Goal: Book appointment/travel/reservation

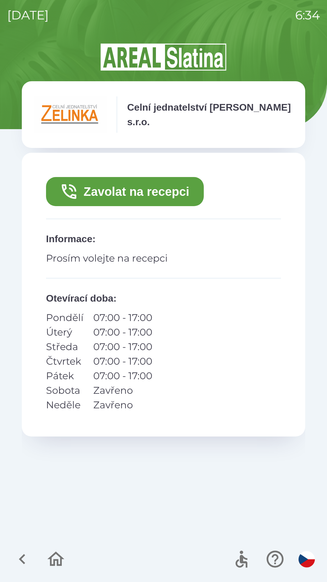
click at [22, 558] on icon "button" at bounding box center [22, 559] width 6 height 10
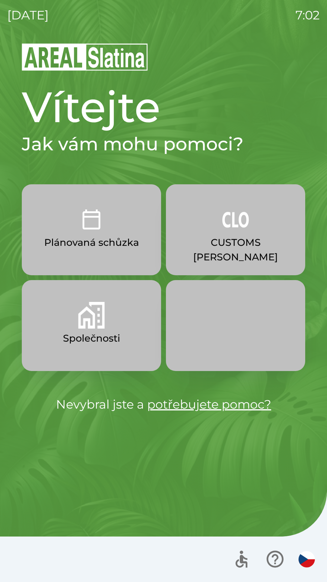
click at [87, 340] on p "Společnosti" at bounding box center [91, 338] width 57 height 15
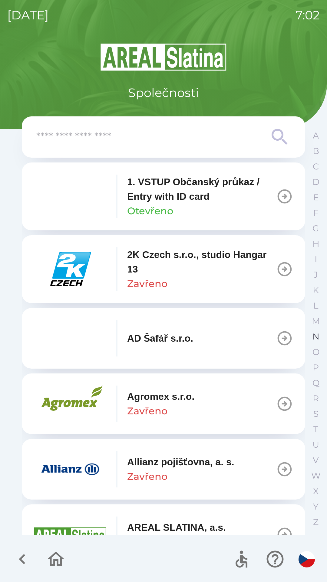
click at [313, 336] on p "N" at bounding box center [316, 336] width 7 height 11
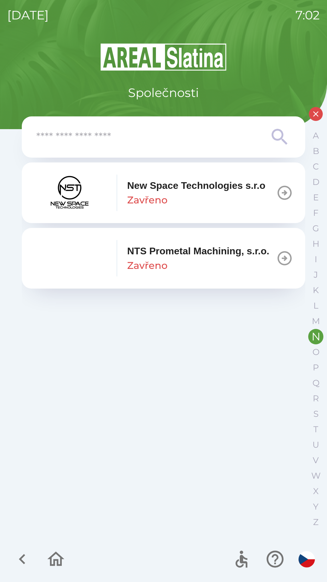
click at [159, 258] on p "NTS Prometal Machining, s.r.o." at bounding box center [198, 251] width 142 height 15
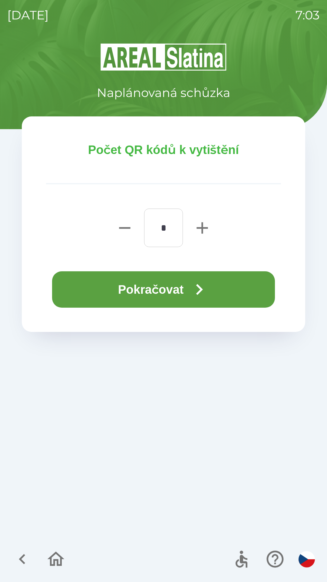
click at [199, 291] on icon "button" at bounding box center [200, 290] width 22 height 22
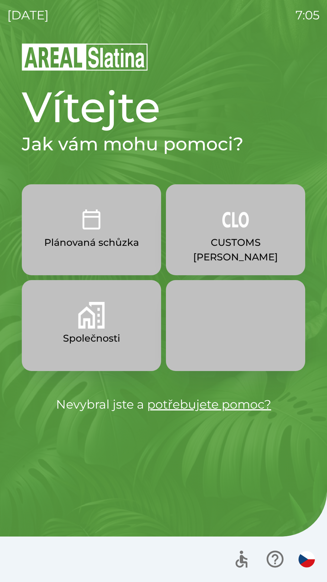
click at [3, 68] on div "[DATE] 7:05 Vítejte Jak vám mohu pomoci? Plánovaná schůzka CUSTOMS [PERSON_NAME…" at bounding box center [163, 291] width 327 height 582
click at [253, 579] on div at bounding box center [163, 559] width 327 height 45
click at [81, 332] on p "Společnosti" at bounding box center [91, 338] width 57 height 15
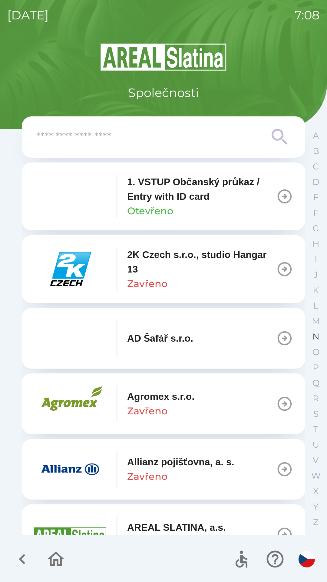
click at [312, 338] on button "N" at bounding box center [316, 336] width 15 height 15
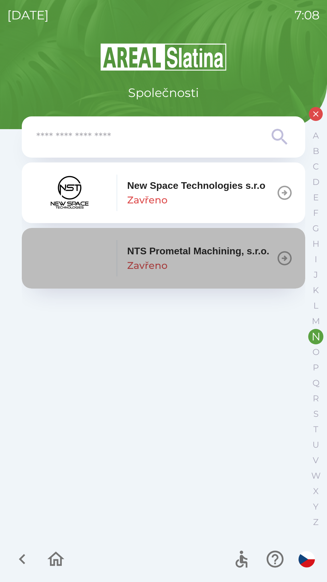
click at [179, 258] on p "NTS Prometal Machining, s.r.o." at bounding box center [198, 251] width 142 height 15
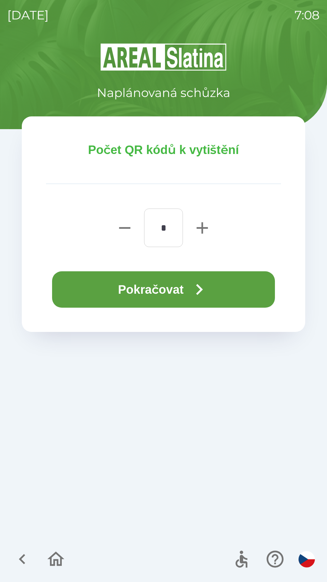
click at [129, 287] on button "Pokračovat" at bounding box center [163, 289] width 223 height 36
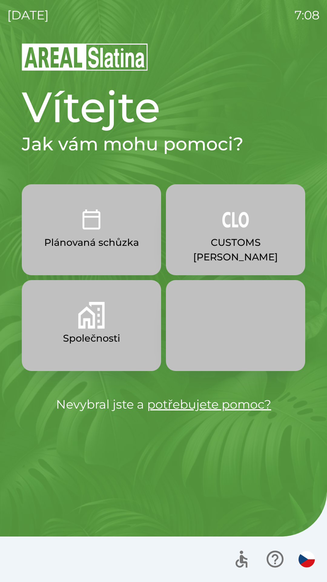
click at [229, 234] on button "CUSTOMS [PERSON_NAME]" at bounding box center [235, 229] width 139 height 91
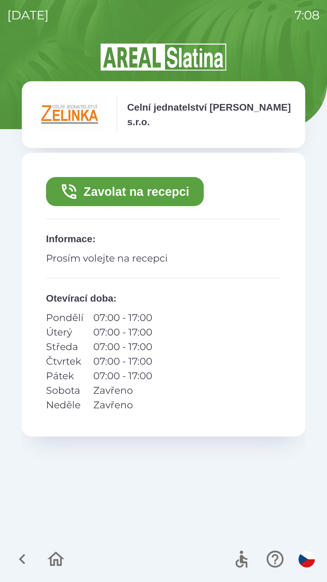
click at [116, 193] on button "Zavolat na recepci" at bounding box center [125, 191] width 158 height 29
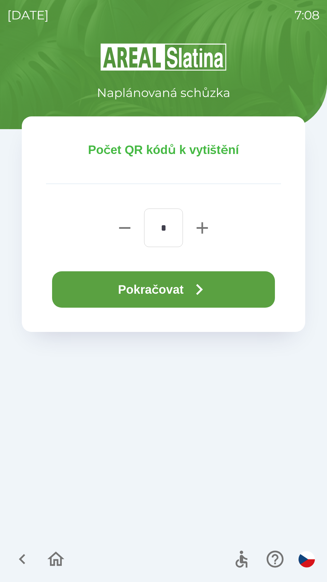
click at [139, 293] on button "Pokračovat" at bounding box center [163, 289] width 223 height 36
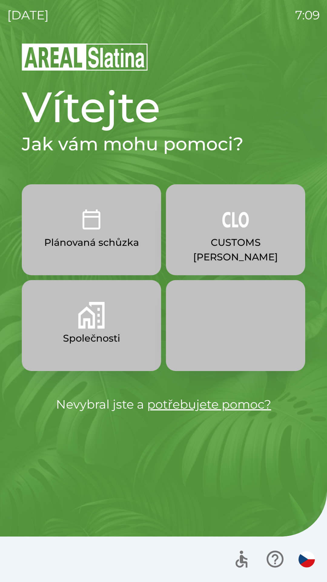
click at [247, 245] on p "CUSTOMS [PERSON_NAME]" at bounding box center [236, 249] width 110 height 29
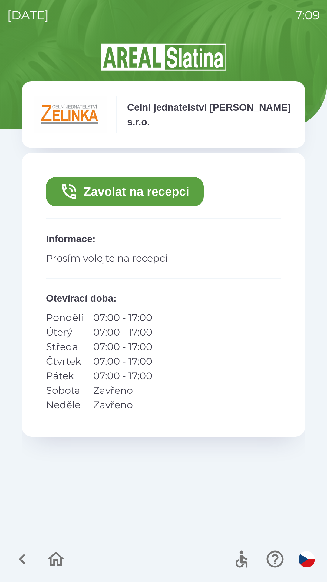
click at [158, 189] on button "Zavolat na recepci" at bounding box center [125, 191] width 158 height 29
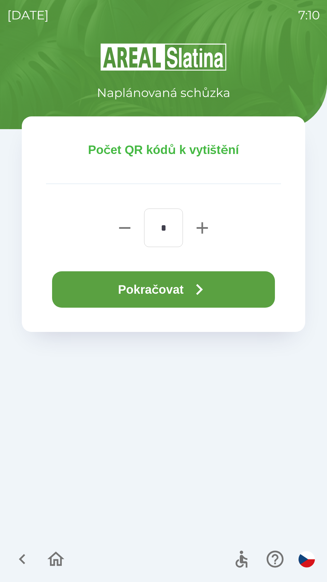
click at [183, 283] on button "Pokračovat" at bounding box center [163, 289] width 223 height 36
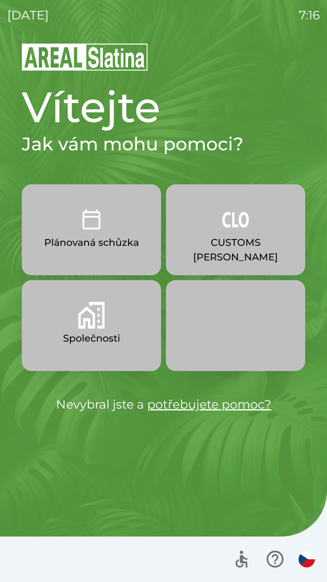
click at [104, 316] on img "button" at bounding box center [91, 315] width 27 height 27
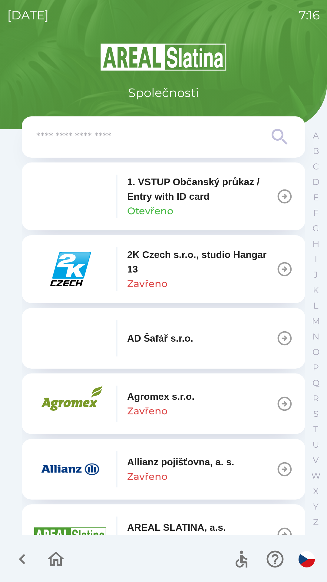
click at [171, 138] on input "text" at bounding box center [151, 137] width 230 height 17
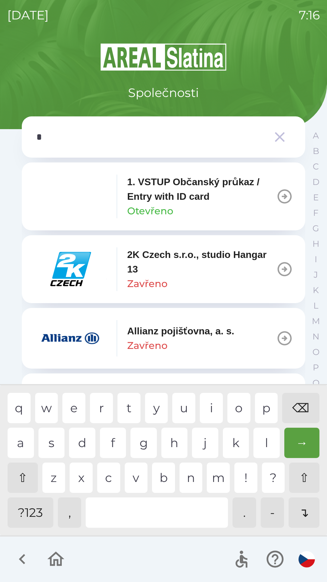
click at [192, 481] on div "n" at bounding box center [191, 478] width 23 height 30
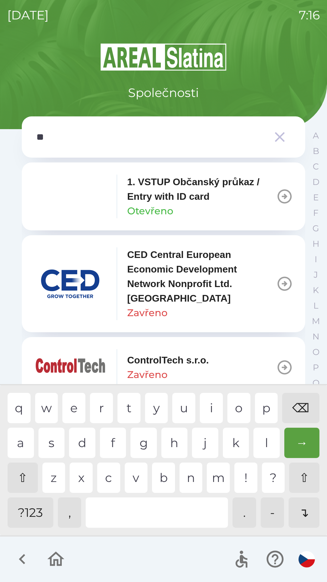
type input "***"
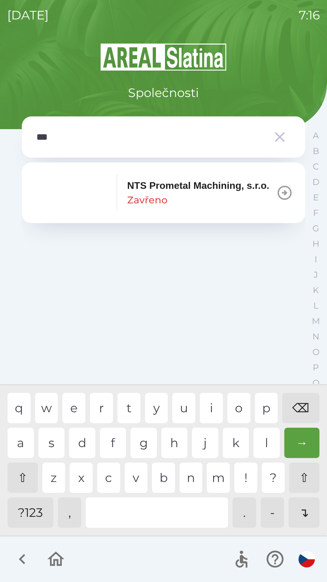
click at [49, 441] on div "s" at bounding box center [52, 443] width 26 height 30
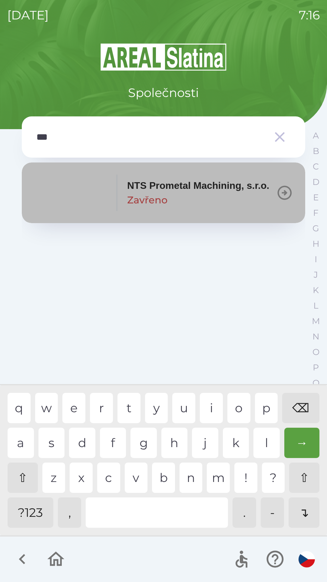
click at [191, 192] on p "NTS Prometal Machining, s.r.o." at bounding box center [198, 185] width 142 height 15
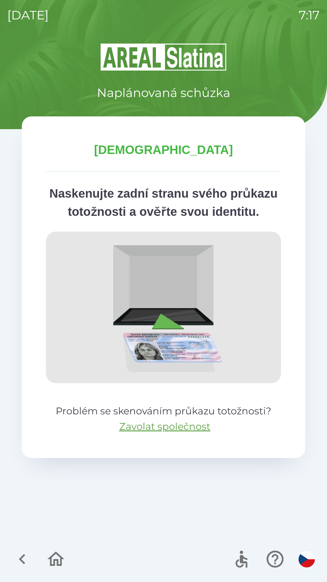
click at [174, 364] on img at bounding box center [163, 308] width 235 height 152
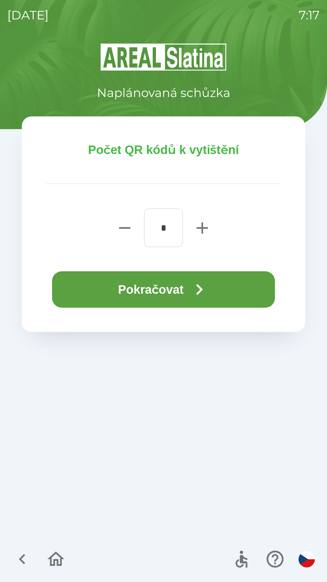
click at [159, 291] on button "Pokračovat" at bounding box center [163, 289] width 223 height 36
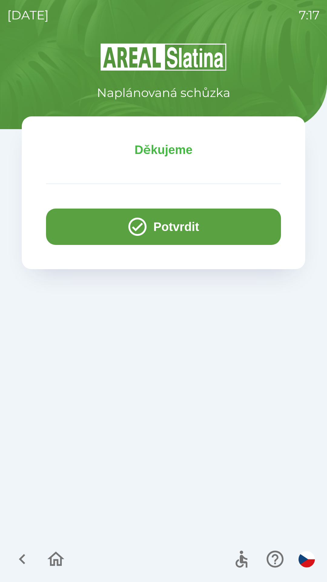
click at [140, 219] on icon "button" at bounding box center [138, 227] width 22 height 22
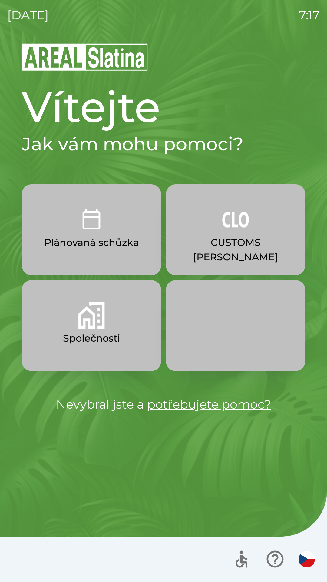
click at [91, 333] on p "Společnosti" at bounding box center [91, 338] width 57 height 15
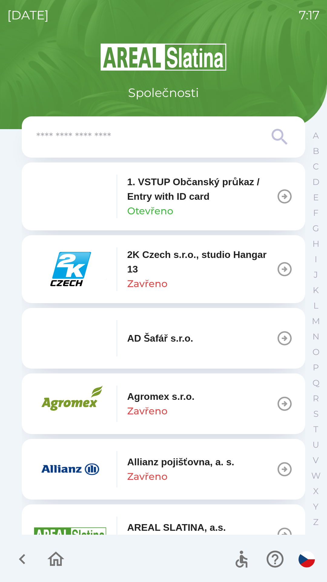
click at [99, 135] on input "text" at bounding box center [151, 137] width 230 height 17
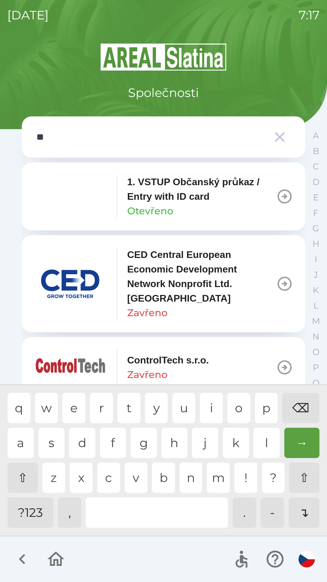
click at [123, 407] on div "t" at bounding box center [129, 408] width 23 height 30
type input "***"
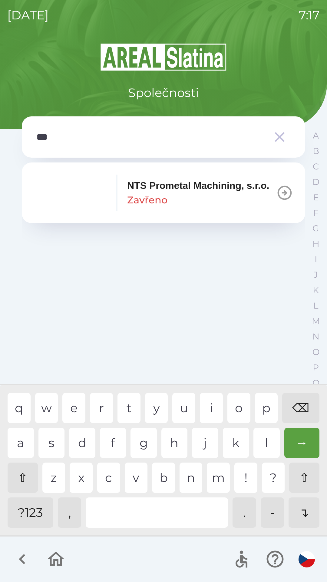
click at [102, 199] on img "button" at bounding box center [70, 193] width 73 height 36
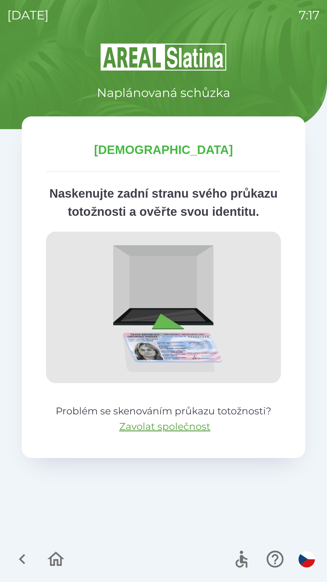
click at [140, 197] on p "Naskenujte zadní stranu svého průkazu totožnosti a ověřte svou identitu." at bounding box center [163, 202] width 235 height 36
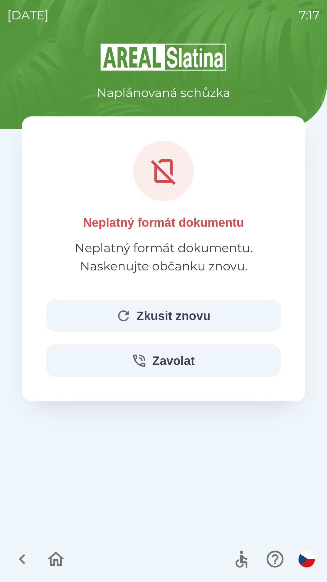
click at [139, 311] on button "Zkusit znovu" at bounding box center [163, 316] width 235 height 33
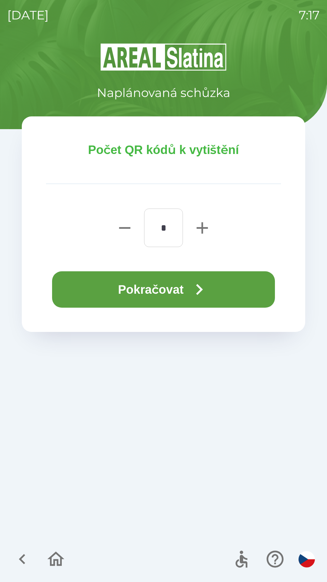
click at [160, 292] on button "Pokračovat" at bounding box center [163, 289] width 223 height 36
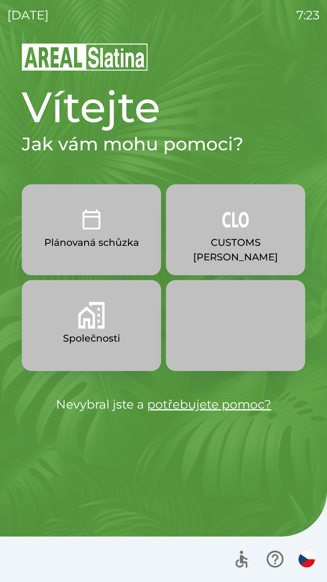
click at [109, 347] on button "Společnosti" at bounding box center [91, 325] width 139 height 91
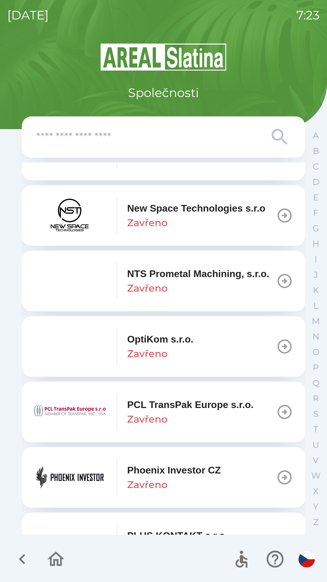
scroll to position [3090, 0]
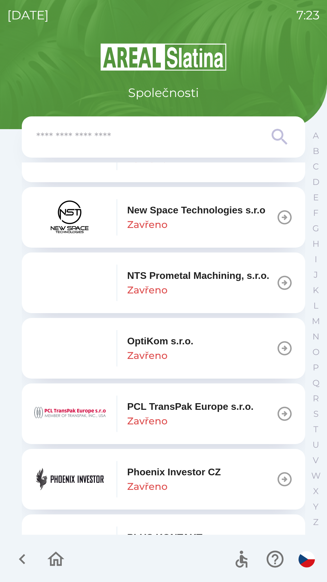
click at [277, 291] on icon "button" at bounding box center [285, 282] width 17 height 17
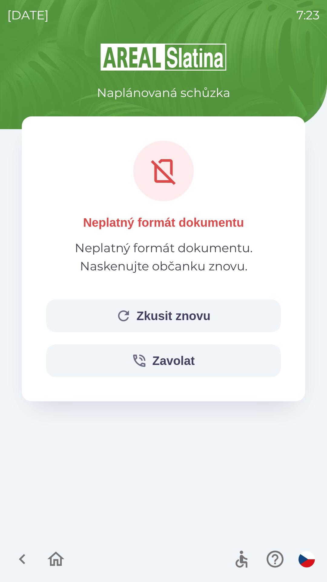
click at [190, 321] on button "Zkusit znovu" at bounding box center [163, 316] width 235 height 33
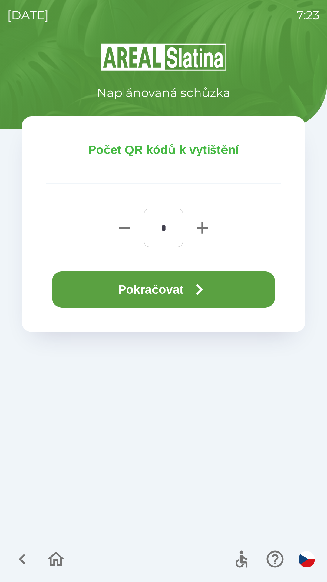
click at [197, 292] on icon "button" at bounding box center [200, 290] width 22 height 22
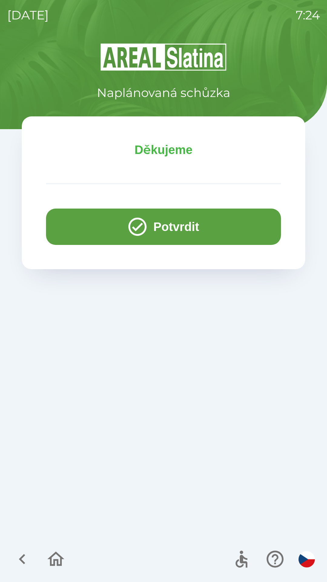
click at [144, 219] on icon "button" at bounding box center [138, 227] width 22 height 22
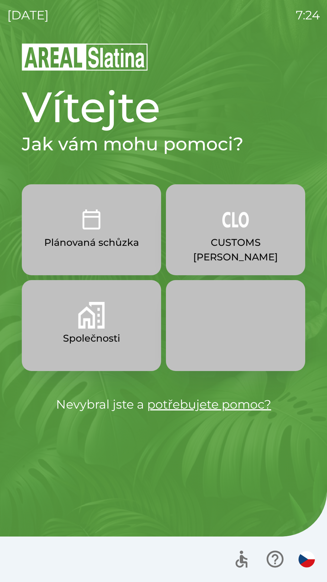
click at [72, 339] on p "Společnosti" at bounding box center [91, 338] width 57 height 15
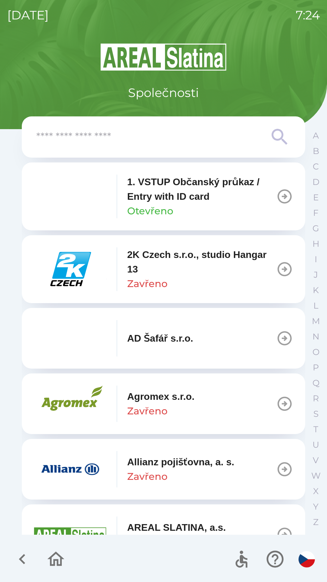
click at [79, 136] on input "text" at bounding box center [151, 137] width 230 height 17
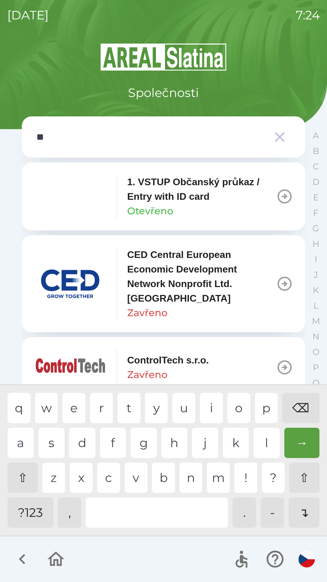
click at [130, 409] on div "t" at bounding box center [129, 408] width 23 height 30
type input "***"
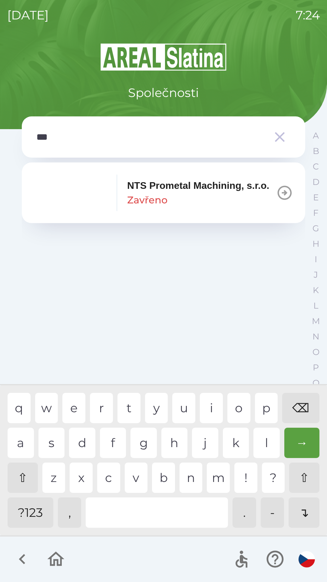
click at [270, 193] on p "NTS Prometal Machining, s.r.o." at bounding box center [198, 185] width 142 height 15
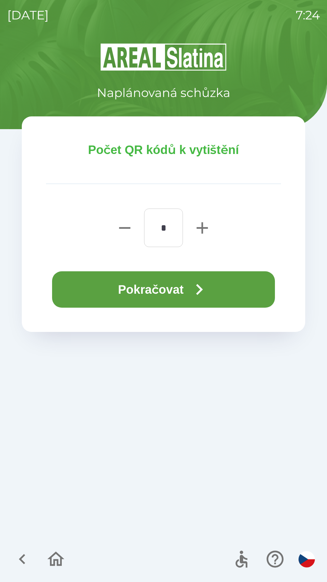
click at [199, 227] on icon "button" at bounding box center [202, 227] width 11 height 11
type input "*"
click at [143, 290] on button "Pokračovat" at bounding box center [163, 289] width 223 height 36
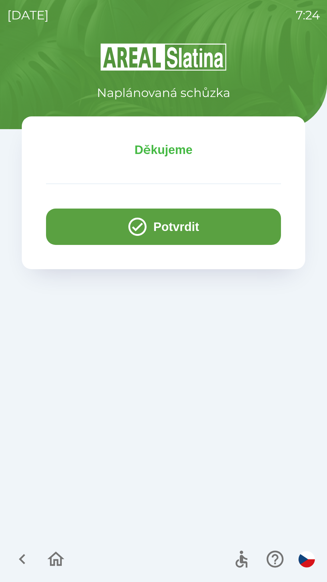
click at [134, 224] on icon "button" at bounding box center [138, 227] width 22 height 22
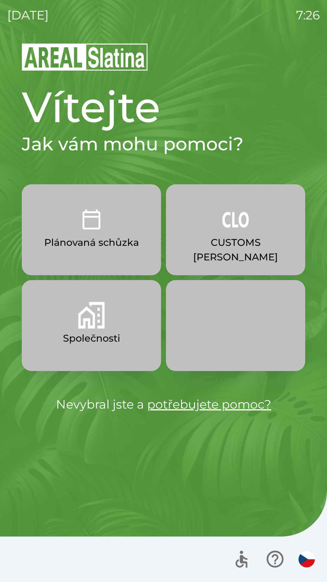
click at [78, 327] on button "Společnosti" at bounding box center [91, 325] width 139 height 91
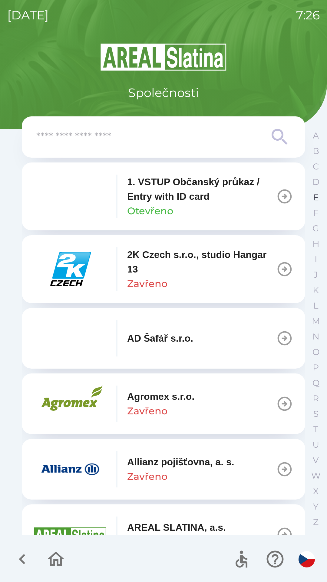
click at [314, 198] on p "E" at bounding box center [317, 197] width 6 height 11
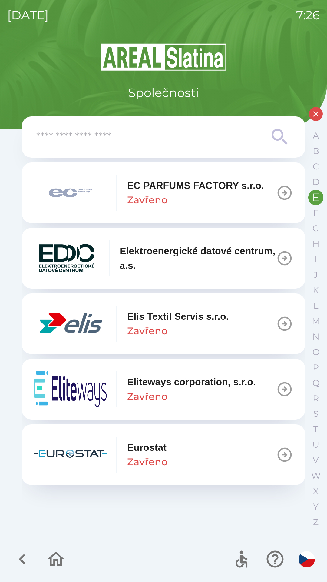
click at [220, 194] on div "EC PARFUMS FACTORY s.r.o. Zavřeno" at bounding box center [195, 192] width 137 height 29
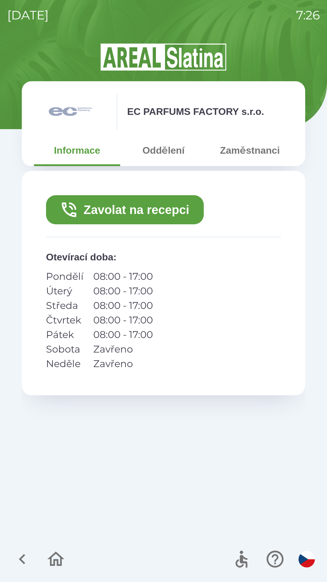
click at [118, 209] on button "Zavolat na recepci" at bounding box center [125, 209] width 158 height 29
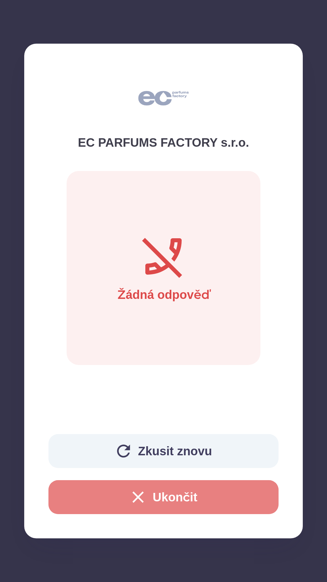
click at [172, 493] on button "Ukončit" at bounding box center [164, 497] width 230 height 34
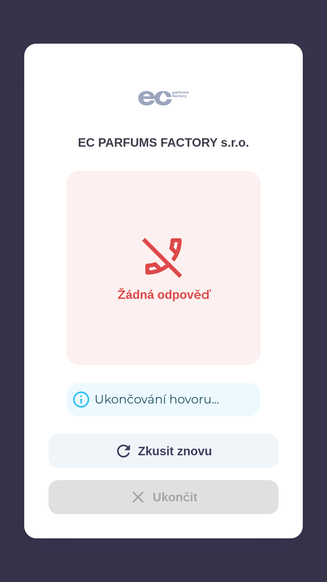
click at [199, 399] on div "Ukončování hovoru..." at bounding box center [157, 400] width 125 height 24
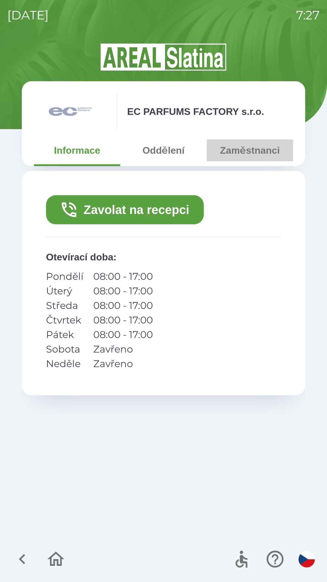
click at [246, 154] on button "Zaměstnanci" at bounding box center [250, 150] width 86 height 22
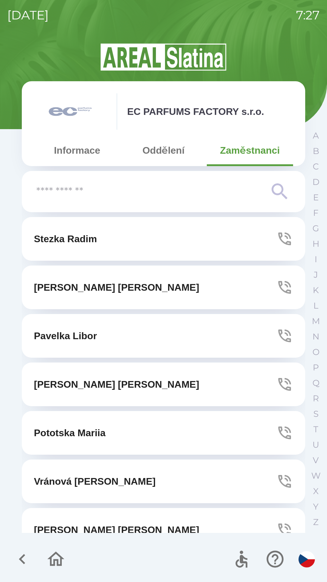
click at [142, 383] on button "[PERSON_NAME]" at bounding box center [164, 385] width 284 height 44
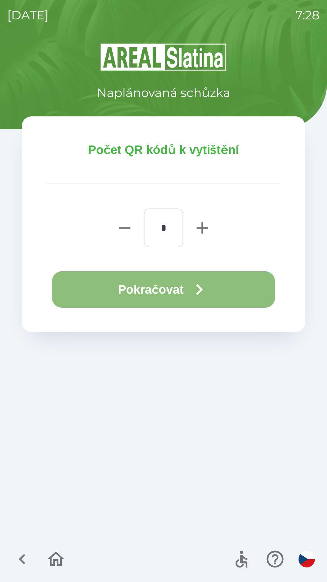
click at [172, 290] on button "Pokračovat" at bounding box center [163, 289] width 223 height 36
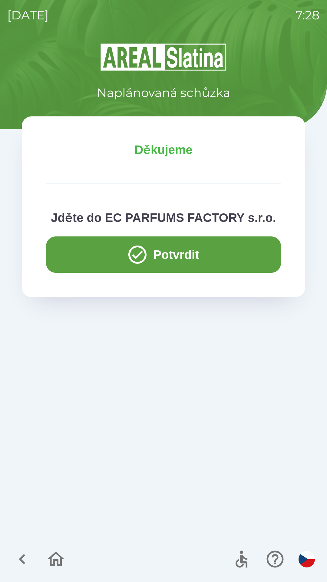
click at [90, 256] on button "Potvrdit" at bounding box center [163, 254] width 235 height 36
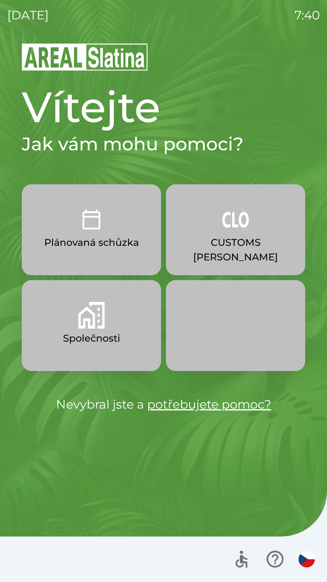
click at [105, 309] on button "Společnosti" at bounding box center [91, 325] width 139 height 91
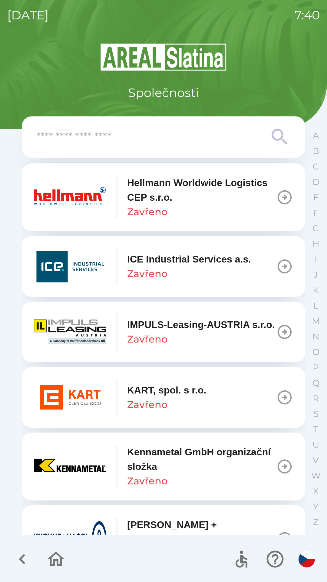
scroll to position [2242, 0]
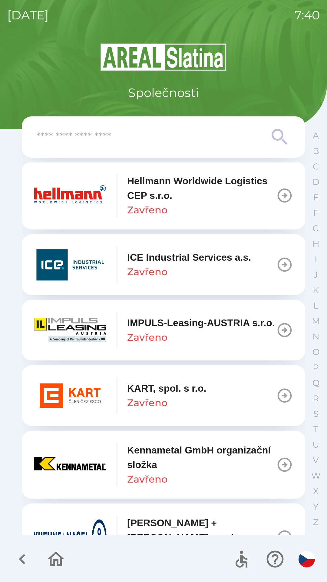
click at [171, 203] on p "Hellmann Worldwide Logistics CEP s.r.o." at bounding box center [201, 188] width 149 height 29
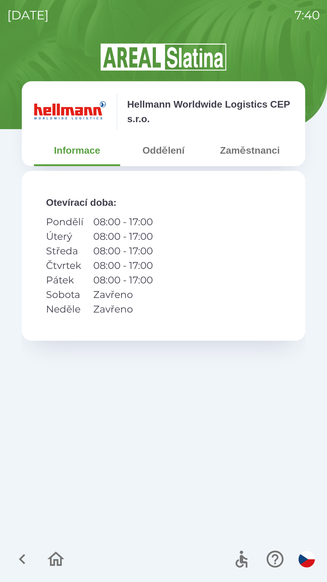
click at [162, 153] on button "Oddělení" at bounding box center [163, 150] width 86 height 22
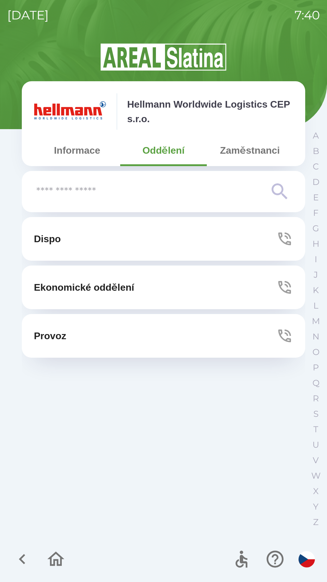
click at [229, 290] on button "Ekonomické oddělení" at bounding box center [164, 288] width 284 height 44
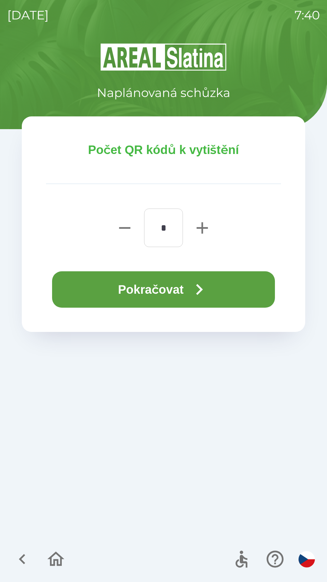
click at [164, 293] on button "Pokračovat" at bounding box center [163, 289] width 223 height 36
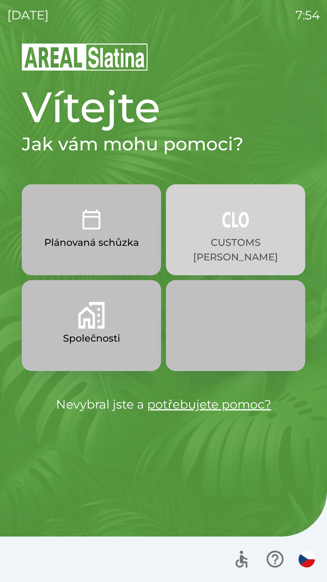
click at [229, 230] on img "button" at bounding box center [236, 219] width 27 height 27
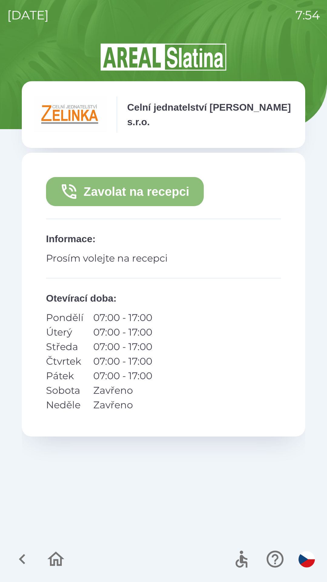
click at [130, 196] on button "Zavolat na recepci" at bounding box center [125, 191] width 158 height 29
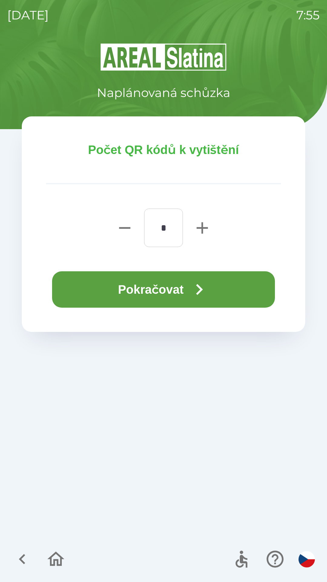
click at [159, 285] on button "Pokračovat" at bounding box center [163, 289] width 223 height 36
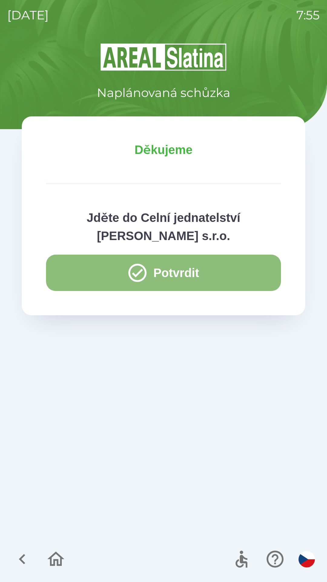
click at [80, 273] on button "Potvrdit" at bounding box center [163, 273] width 235 height 36
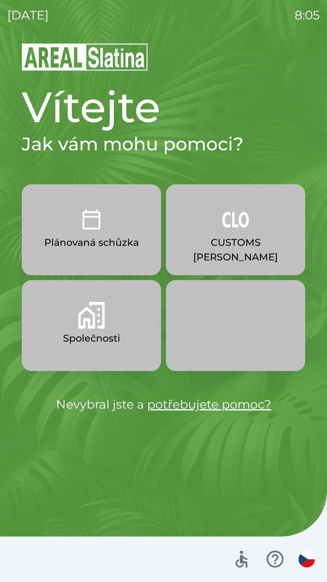
click at [273, 248] on p "CUSTOMS [PERSON_NAME]" at bounding box center [236, 249] width 110 height 29
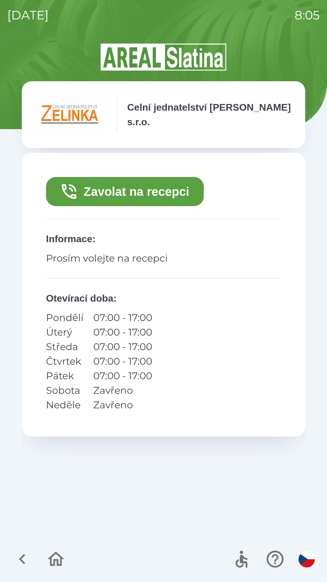
click at [86, 193] on button "Zavolat na recepci" at bounding box center [125, 191] width 158 height 29
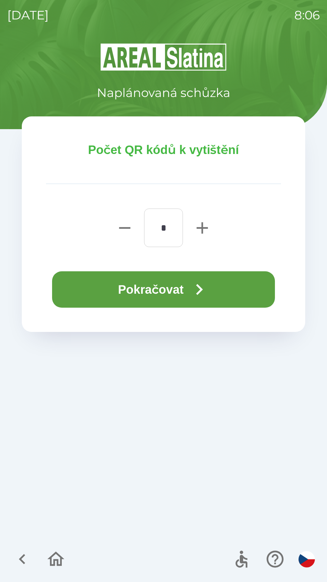
click at [203, 291] on icon "button" at bounding box center [199, 289] width 7 height 11
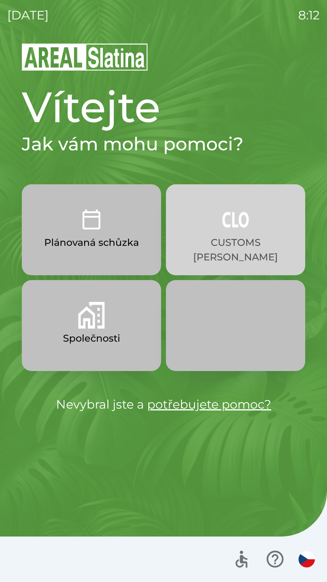
click at [227, 233] on button "CUSTOMS [PERSON_NAME]" at bounding box center [235, 229] width 139 height 91
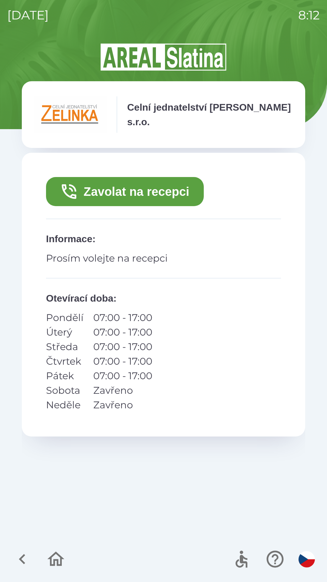
click at [149, 188] on button "Zavolat na recepci" at bounding box center [125, 191] width 158 height 29
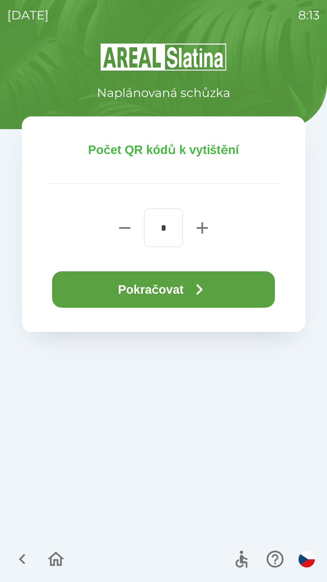
click at [184, 287] on button "Pokračovat" at bounding box center [163, 289] width 223 height 36
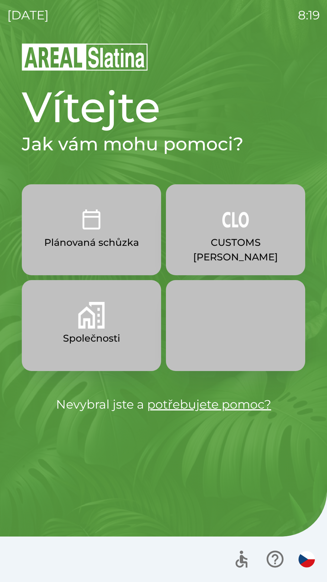
click at [246, 240] on p "CUSTOMS [PERSON_NAME]" at bounding box center [236, 249] width 110 height 29
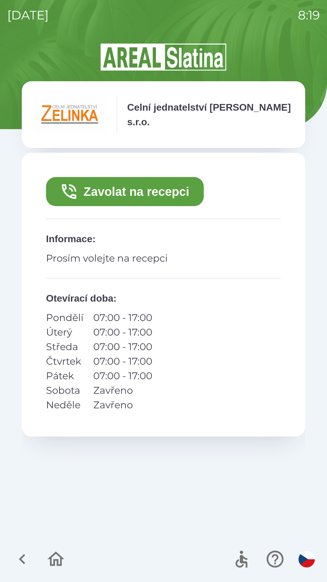
click at [159, 186] on button "Zavolat na recepci" at bounding box center [125, 191] width 158 height 29
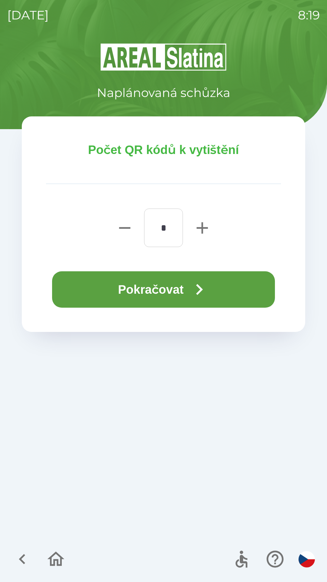
click at [189, 290] on button "Pokračovat" at bounding box center [163, 289] width 223 height 36
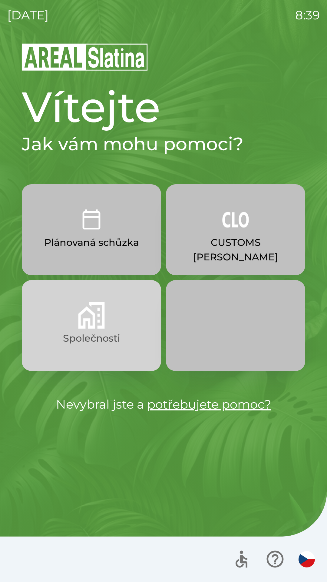
click at [73, 327] on button "Společnosti" at bounding box center [91, 325] width 139 height 91
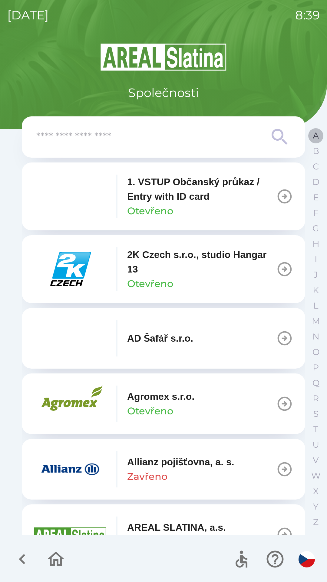
click at [312, 136] on button "A" at bounding box center [316, 135] width 15 height 15
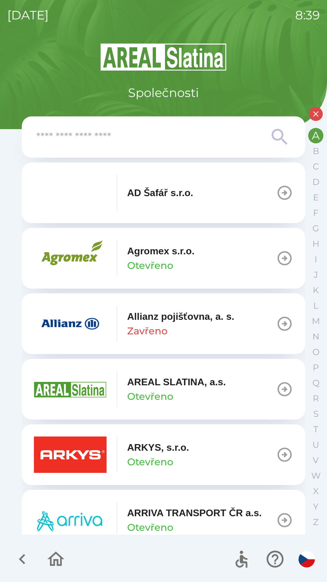
click at [168, 335] on div "Allianz pojišťovna, a. s. Zavřeno" at bounding box center [180, 323] width 107 height 29
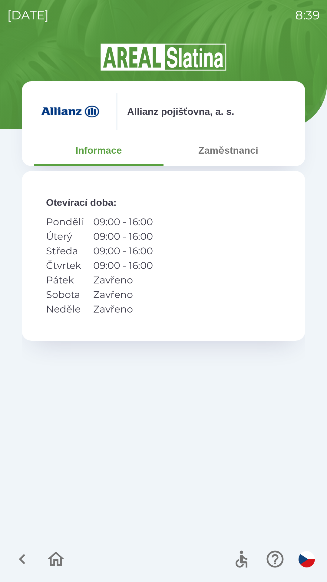
click at [227, 155] on button "Zaměstnanci" at bounding box center [229, 150] width 130 height 22
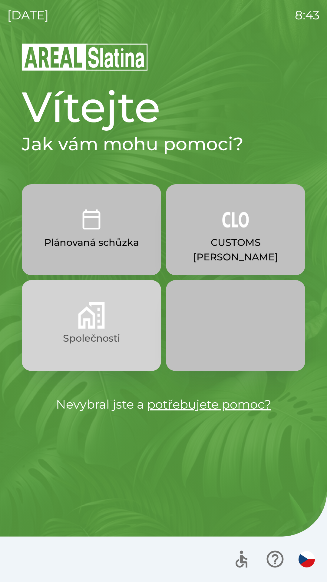
click at [92, 345] on p "Společnosti" at bounding box center [91, 338] width 57 height 15
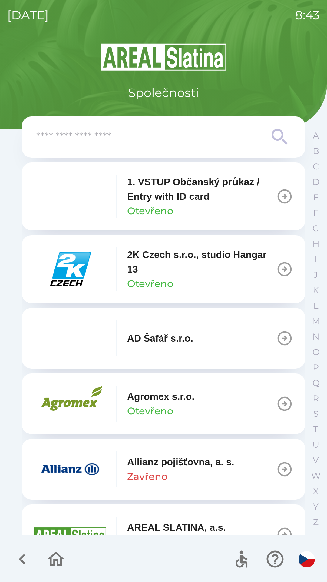
click at [151, 469] on p "Allianz pojišťovna, a. s." at bounding box center [180, 462] width 107 height 15
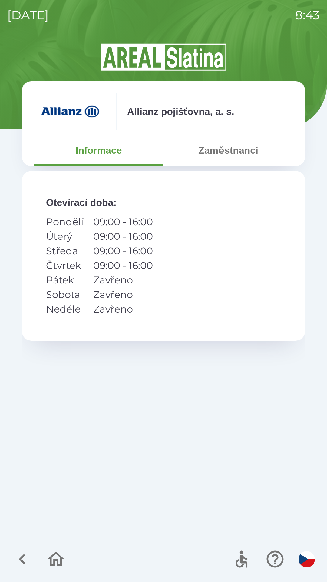
click at [229, 149] on button "Zaměstnanci" at bounding box center [229, 150] width 130 height 22
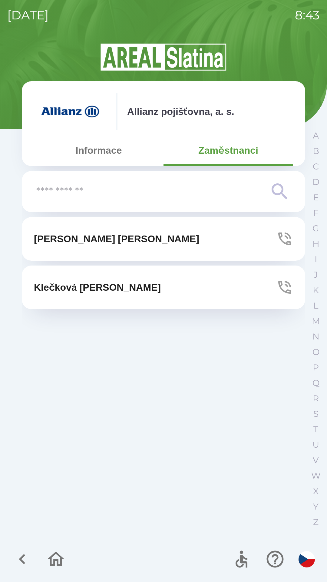
click at [96, 186] on input "text" at bounding box center [151, 191] width 230 height 17
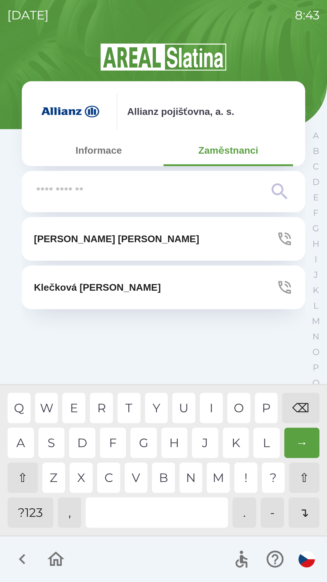
click at [19, 476] on div "⇧" at bounding box center [23, 478] width 30 height 30
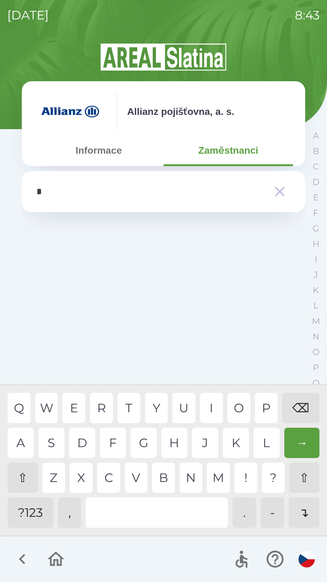
click at [49, 441] on div "S" at bounding box center [52, 443] width 26 height 30
click at [208, 410] on div "I" at bounding box center [211, 408] width 23 height 30
click at [238, 407] on div "O" at bounding box center [239, 408] width 23 height 30
click at [155, 409] on div "Y" at bounding box center [156, 408] width 23 height 30
click at [110, 481] on div "C" at bounding box center [108, 478] width 23 height 30
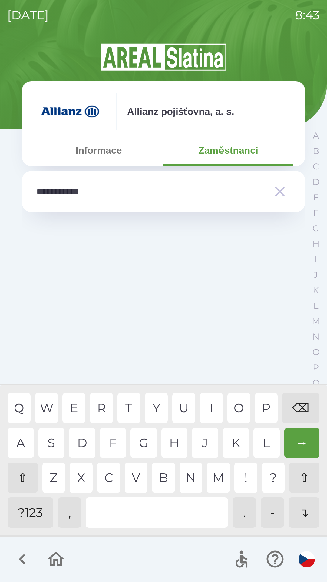
click at [166, 441] on div "H" at bounding box center [175, 443] width 26 height 30
click at [127, 409] on div "T" at bounding box center [129, 408] width 23 height 30
type input "**********"
click at [306, 450] on div "→" at bounding box center [302, 443] width 35 height 30
click at [294, 439] on div "→" at bounding box center [302, 443] width 35 height 30
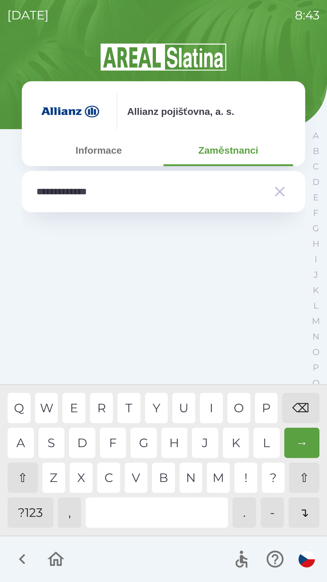
click at [277, 187] on icon "button" at bounding box center [280, 191] width 17 height 17
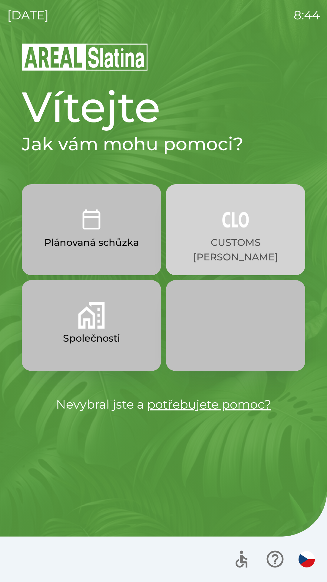
click at [240, 236] on p "CUSTOMS [PERSON_NAME]" at bounding box center [236, 249] width 110 height 29
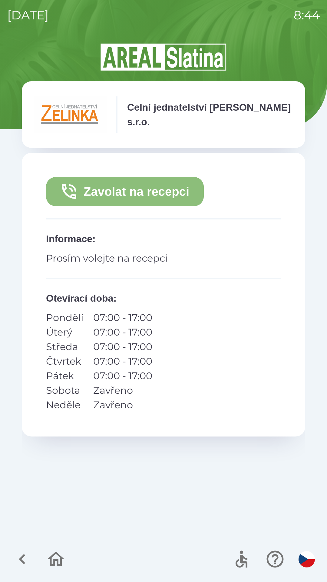
click at [116, 192] on button "Zavolat na recepci" at bounding box center [125, 191] width 158 height 29
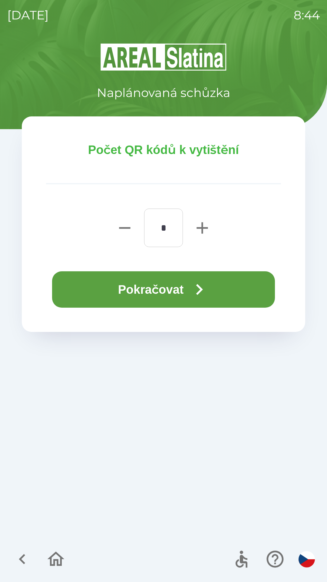
click at [110, 290] on button "Pokračovat" at bounding box center [163, 289] width 223 height 36
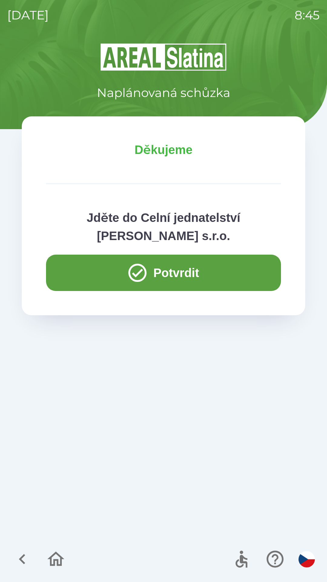
click at [86, 276] on button "Potvrdit" at bounding box center [163, 273] width 235 height 36
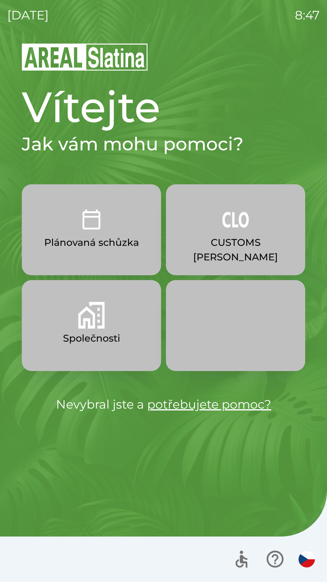
click at [226, 229] on img "button" at bounding box center [236, 219] width 27 height 27
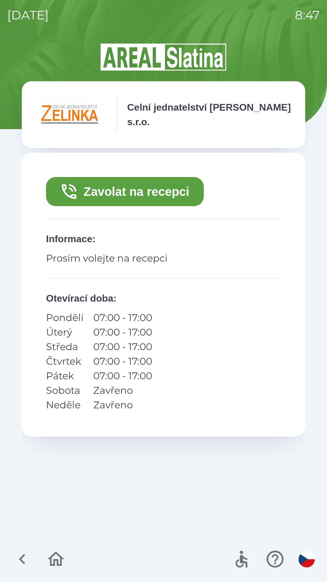
click at [140, 189] on button "Zavolat na recepci" at bounding box center [125, 191] width 158 height 29
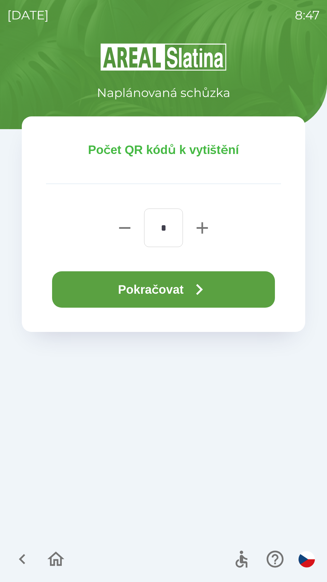
click at [170, 284] on button "Pokračovat" at bounding box center [163, 289] width 223 height 36
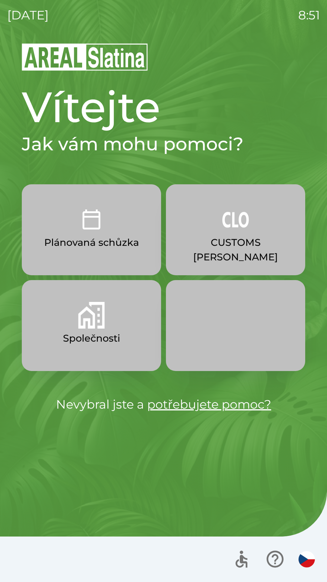
click at [233, 229] on img "button" at bounding box center [236, 219] width 27 height 27
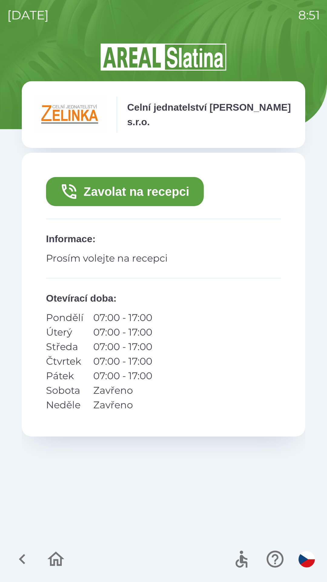
click at [111, 191] on button "Zavolat na recepci" at bounding box center [125, 191] width 158 height 29
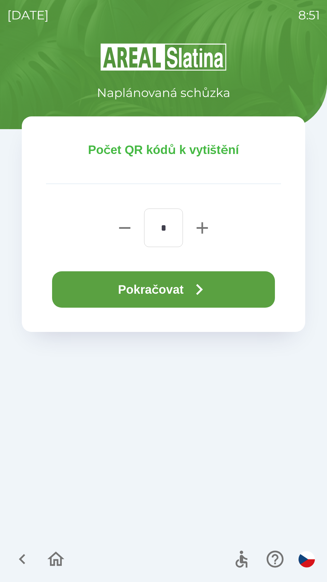
click at [116, 292] on button "Pokračovat" at bounding box center [163, 289] width 223 height 36
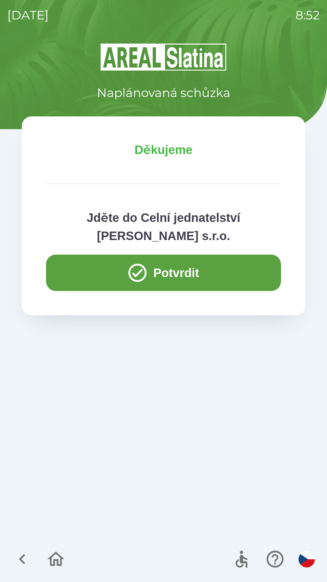
click at [79, 269] on button "Potvrdit" at bounding box center [163, 273] width 235 height 36
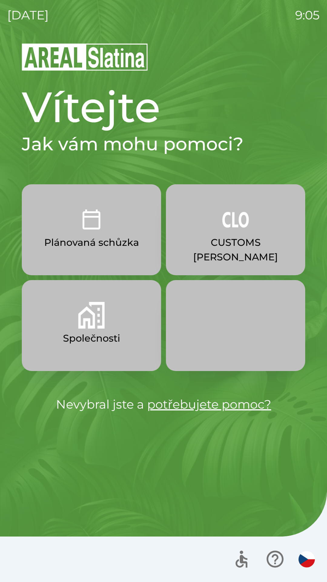
click at [81, 328] on img "button" at bounding box center [91, 315] width 27 height 27
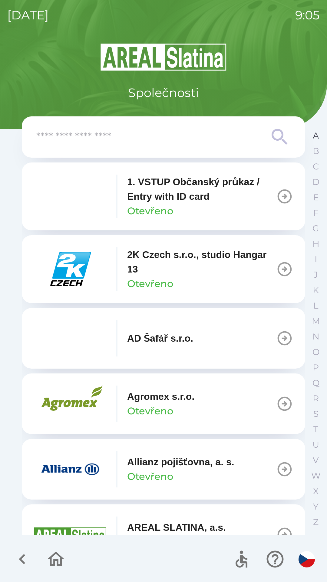
click at [310, 135] on button "A" at bounding box center [316, 135] width 15 height 15
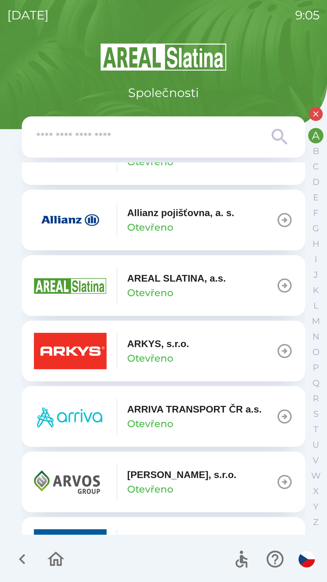
scroll to position [212, 0]
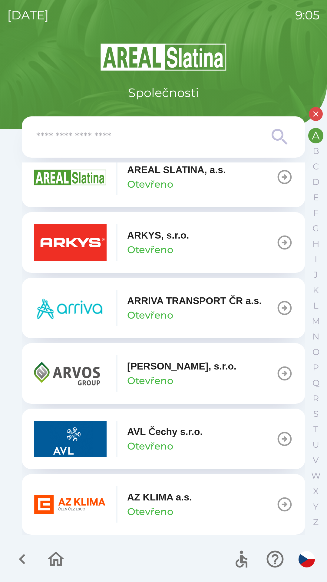
click at [147, 506] on p "Otevřeno" at bounding box center [150, 512] width 46 height 15
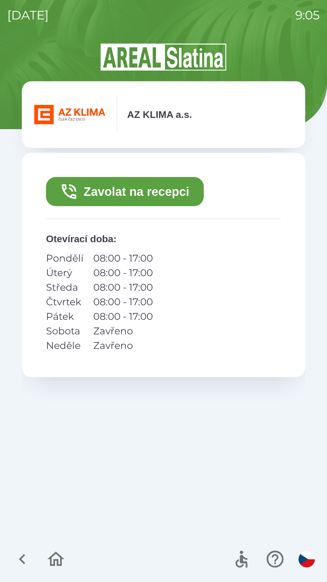
click at [109, 191] on button "Zavolat na recepci" at bounding box center [125, 191] width 158 height 29
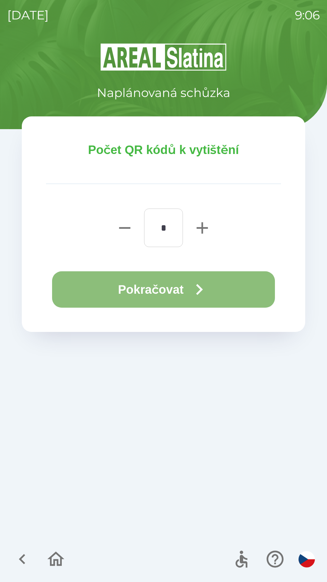
click at [91, 284] on button "Pokračovat" at bounding box center [163, 289] width 223 height 36
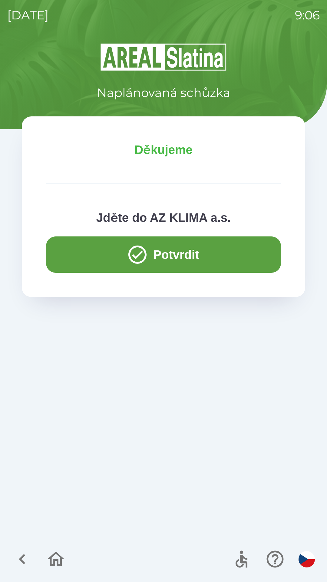
click at [71, 252] on button "Potvrdit" at bounding box center [163, 254] width 235 height 36
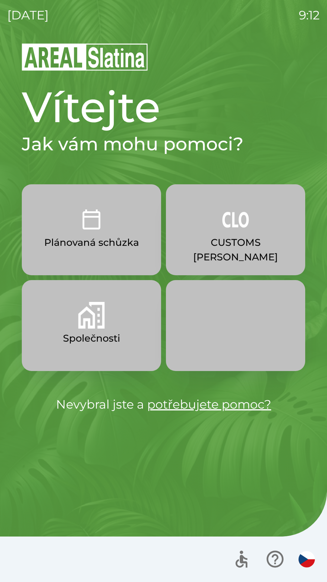
click at [89, 336] on p "Společnosti" at bounding box center [91, 338] width 57 height 15
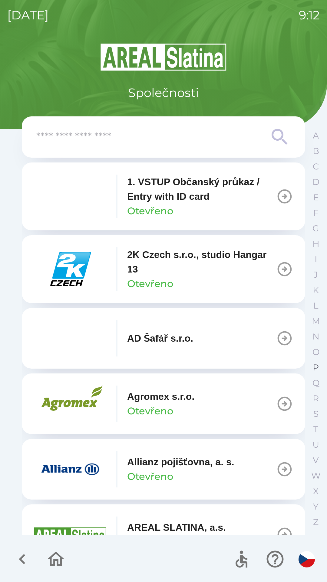
click at [318, 366] on p "P" at bounding box center [316, 367] width 6 height 11
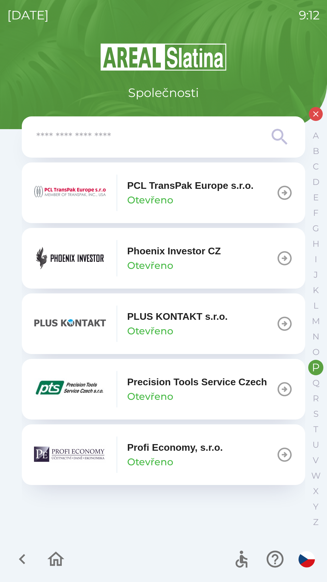
click at [189, 266] on div "Phoenix Investor CZ Otevřeno" at bounding box center [174, 258] width 94 height 29
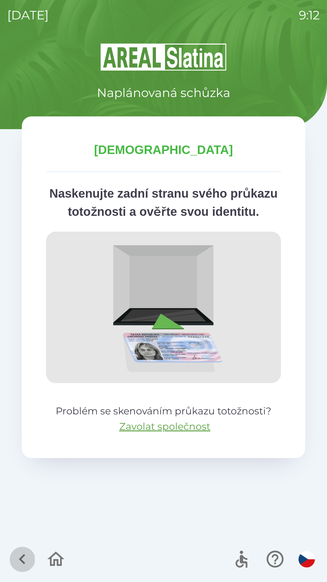
click at [22, 556] on icon "button" at bounding box center [22, 559] width 6 height 10
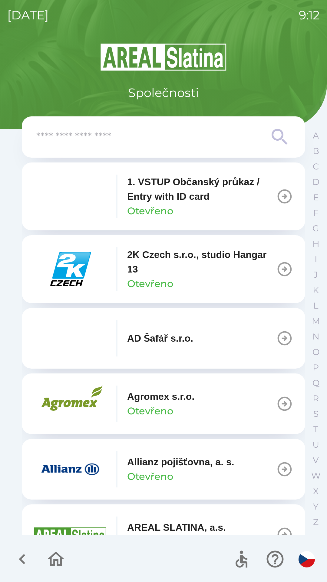
click at [18, 557] on icon "button" at bounding box center [22, 559] width 20 height 20
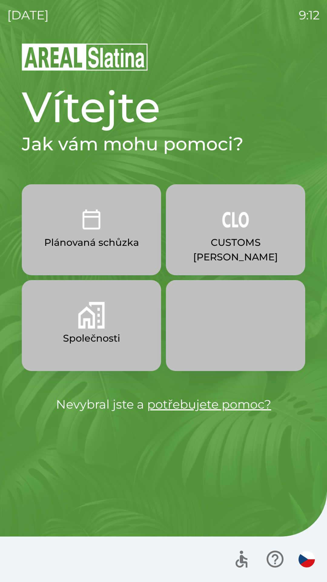
click at [124, 339] on button "Společnosti" at bounding box center [91, 325] width 139 height 91
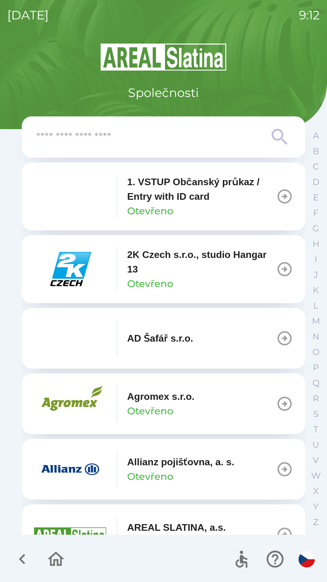
click at [215, 458] on p "Allianz pojišťovna, a. s." at bounding box center [180, 462] width 107 height 15
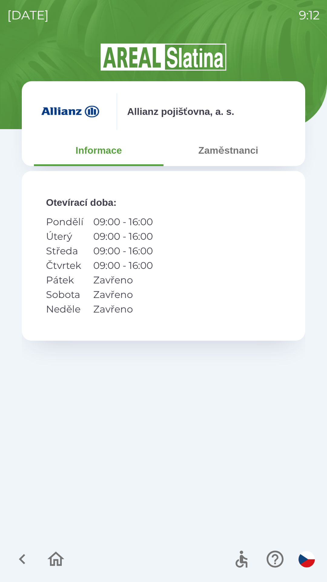
click at [235, 153] on button "Zaměstnanci" at bounding box center [229, 150] width 130 height 22
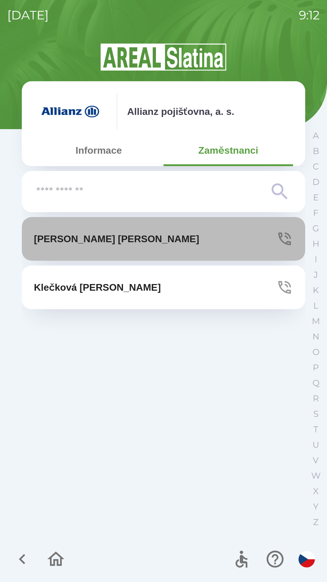
click at [238, 247] on button "[PERSON_NAME]" at bounding box center [164, 239] width 284 height 44
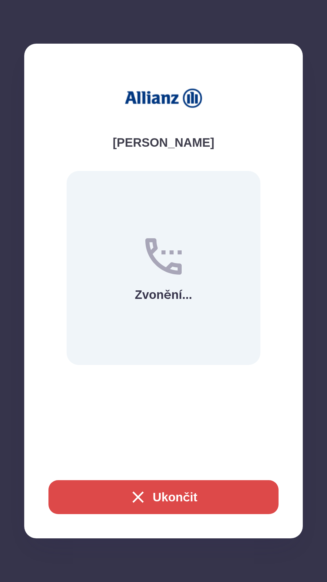
click at [189, 496] on button "Ukončit" at bounding box center [164, 497] width 230 height 34
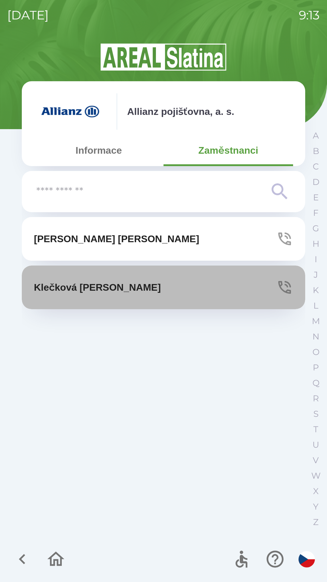
click at [222, 287] on button "[PERSON_NAME]" at bounding box center [164, 288] width 284 height 44
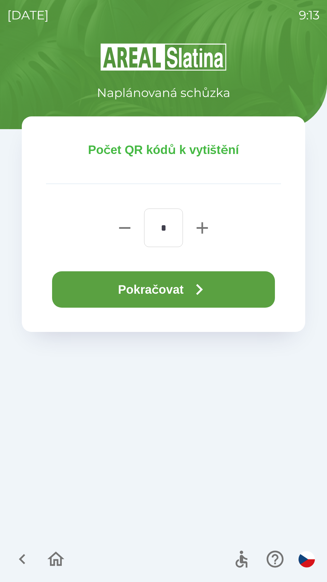
click at [228, 285] on button "Pokračovat" at bounding box center [163, 289] width 223 height 36
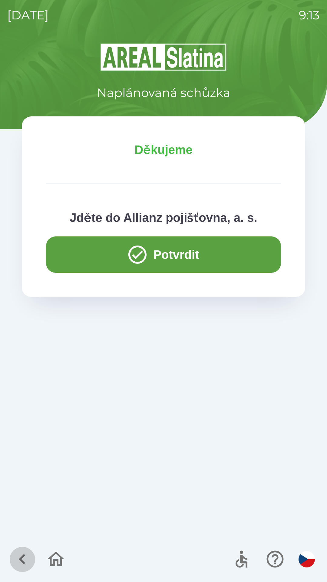
click at [18, 555] on icon "button" at bounding box center [22, 559] width 20 height 20
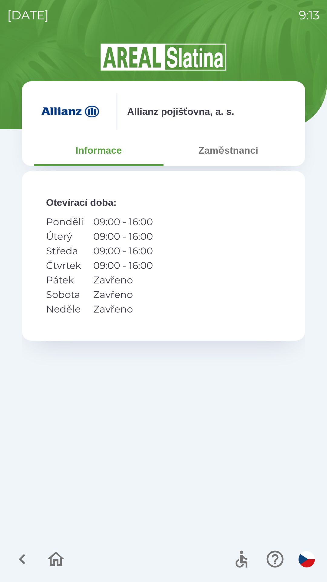
click at [24, 555] on icon "button" at bounding box center [22, 559] width 6 height 10
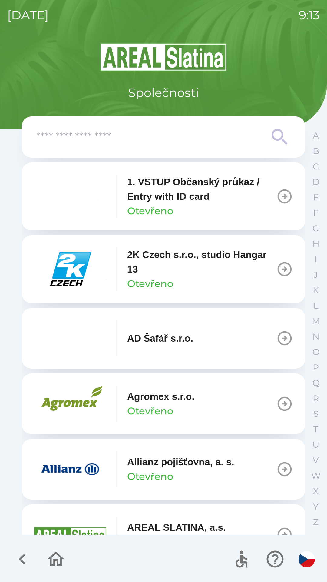
click at [55, 555] on icon "button" at bounding box center [56, 559] width 17 height 15
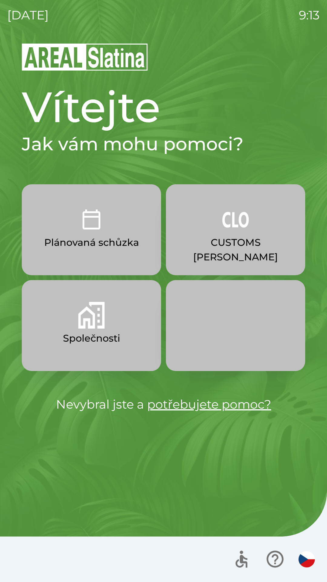
click at [239, 241] on p "CUSTOMS [PERSON_NAME]" at bounding box center [236, 249] width 110 height 29
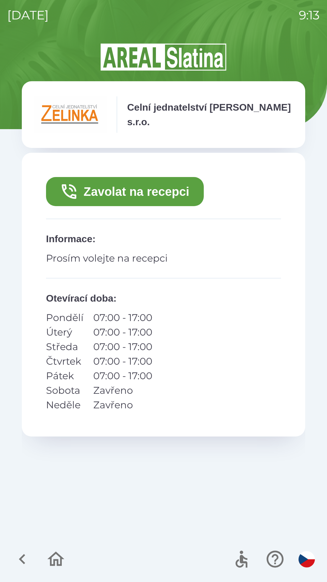
click at [171, 185] on button "Zavolat na recepci" at bounding box center [125, 191] width 158 height 29
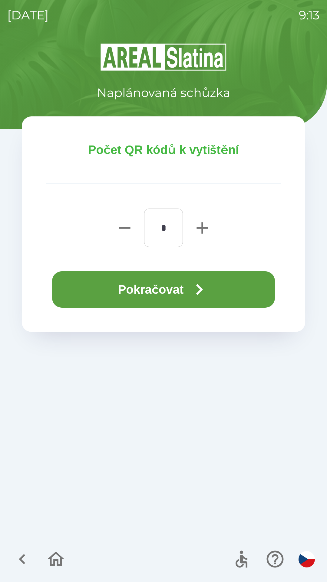
click at [238, 289] on button "Pokračovat" at bounding box center [163, 289] width 223 height 36
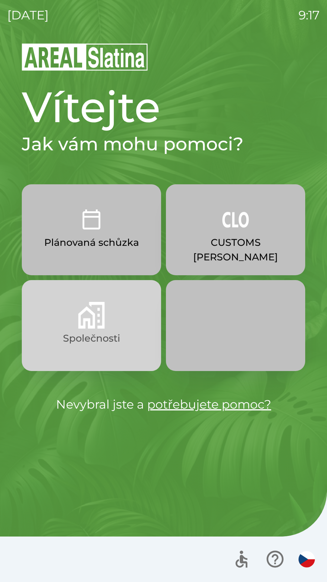
click at [99, 353] on button "Společnosti" at bounding box center [91, 325] width 139 height 91
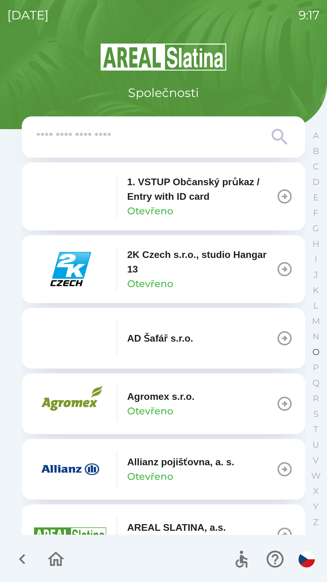
click at [314, 354] on p "O" at bounding box center [316, 352] width 7 height 11
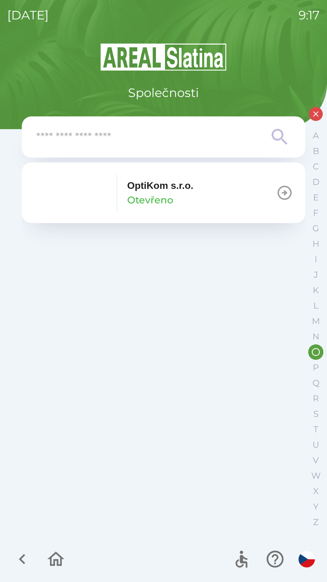
click at [247, 190] on button "OptiKom s.r.o. Otevřeno" at bounding box center [164, 193] width 284 height 61
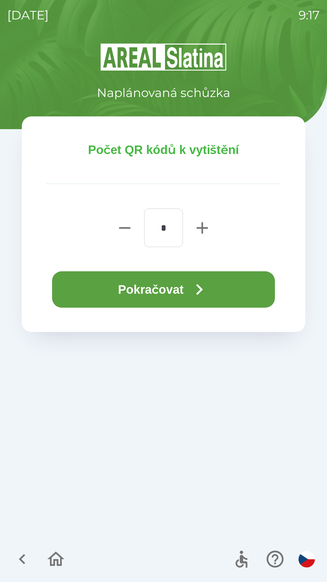
click at [223, 295] on button "Pokračovat" at bounding box center [163, 289] width 223 height 36
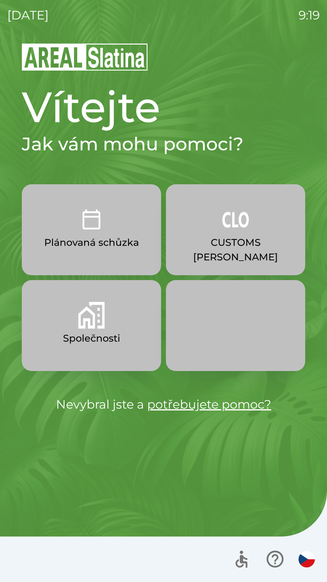
click at [240, 233] on button "CUSTOMS [PERSON_NAME]" at bounding box center [235, 229] width 139 height 91
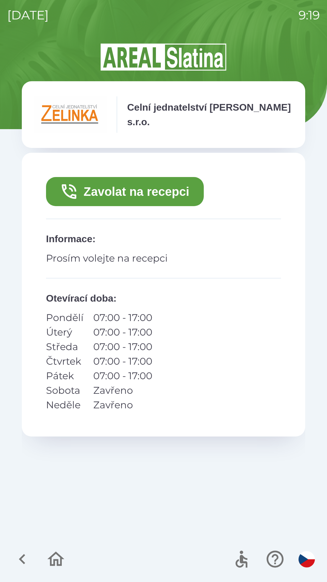
click at [174, 191] on button "Zavolat na recepci" at bounding box center [125, 191] width 158 height 29
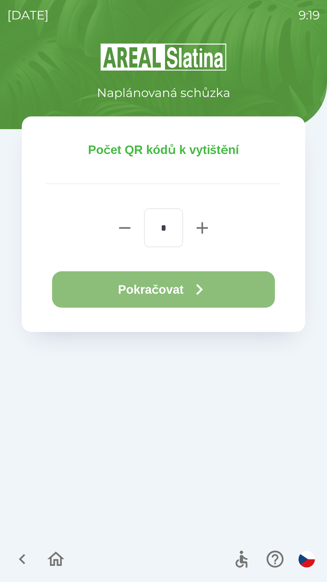
click at [173, 290] on button "Pokračovat" at bounding box center [163, 289] width 223 height 36
